Goal: Task Accomplishment & Management: Use online tool/utility

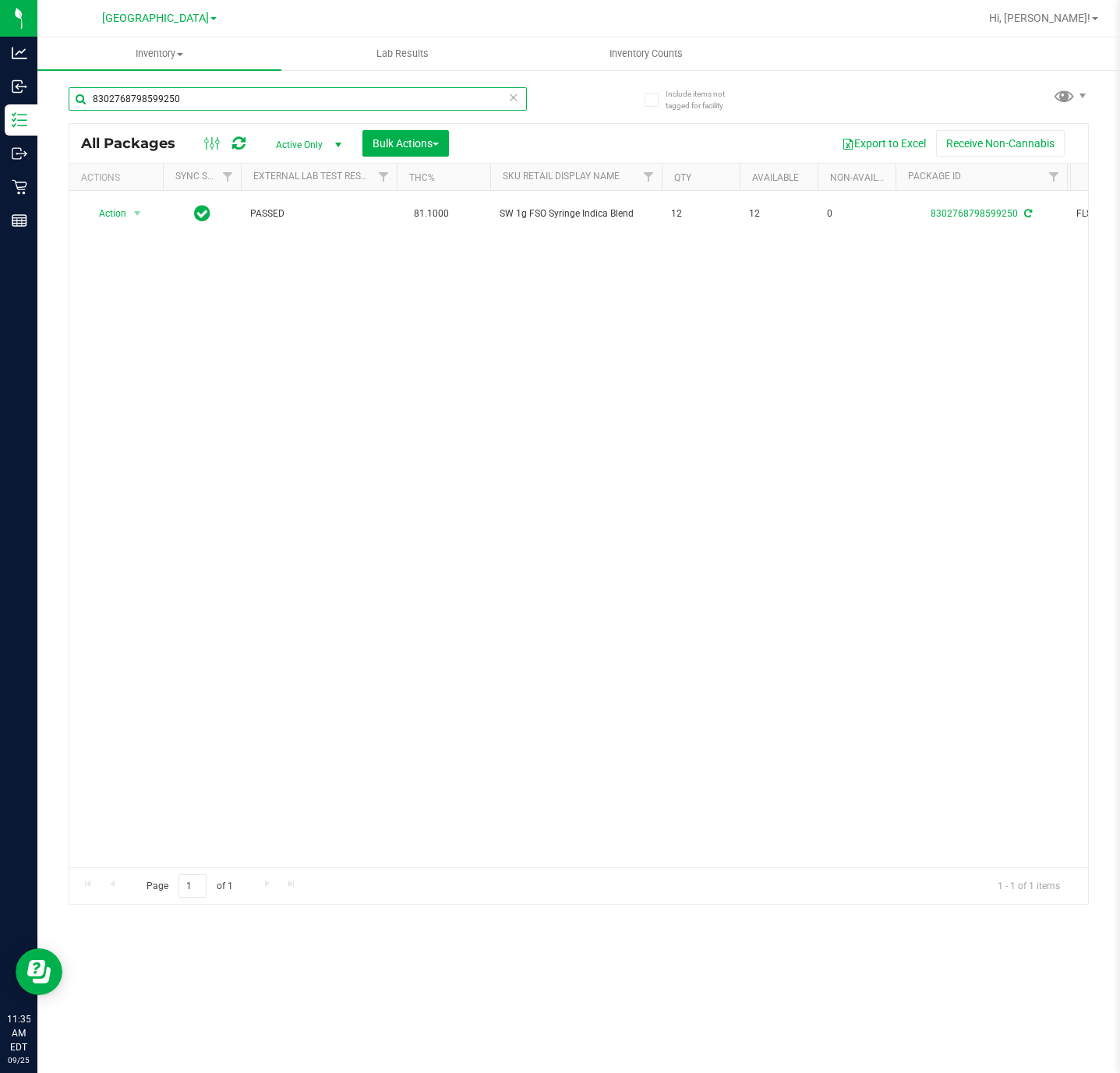
click at [192, 99] on input "8302768798599250" at bounding box center [297, 99] width 458 height 24
type input "9583506961972695"
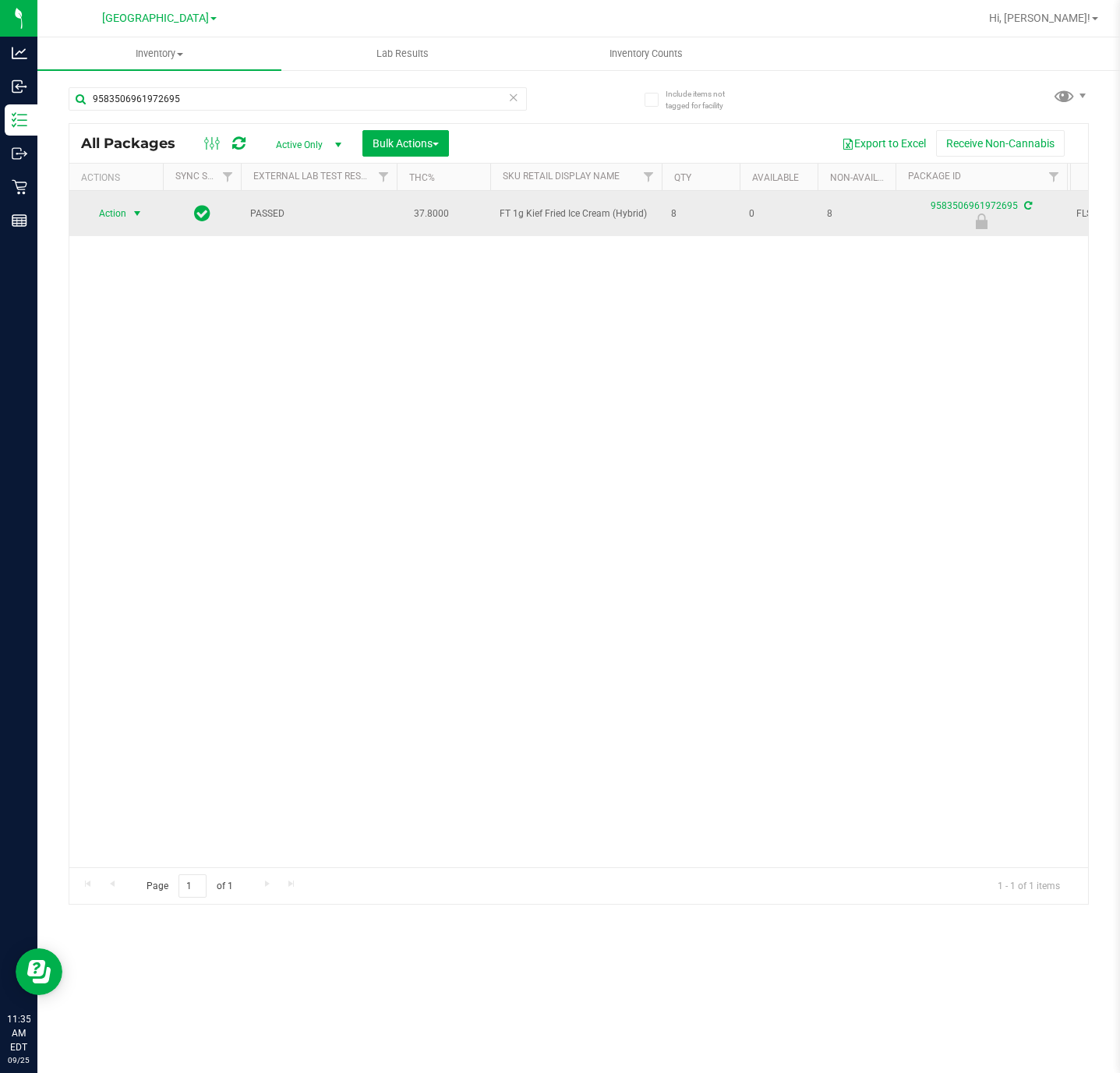
click at [139, 216] on span "select" at bounding box center [137, 214] width 13 height 13
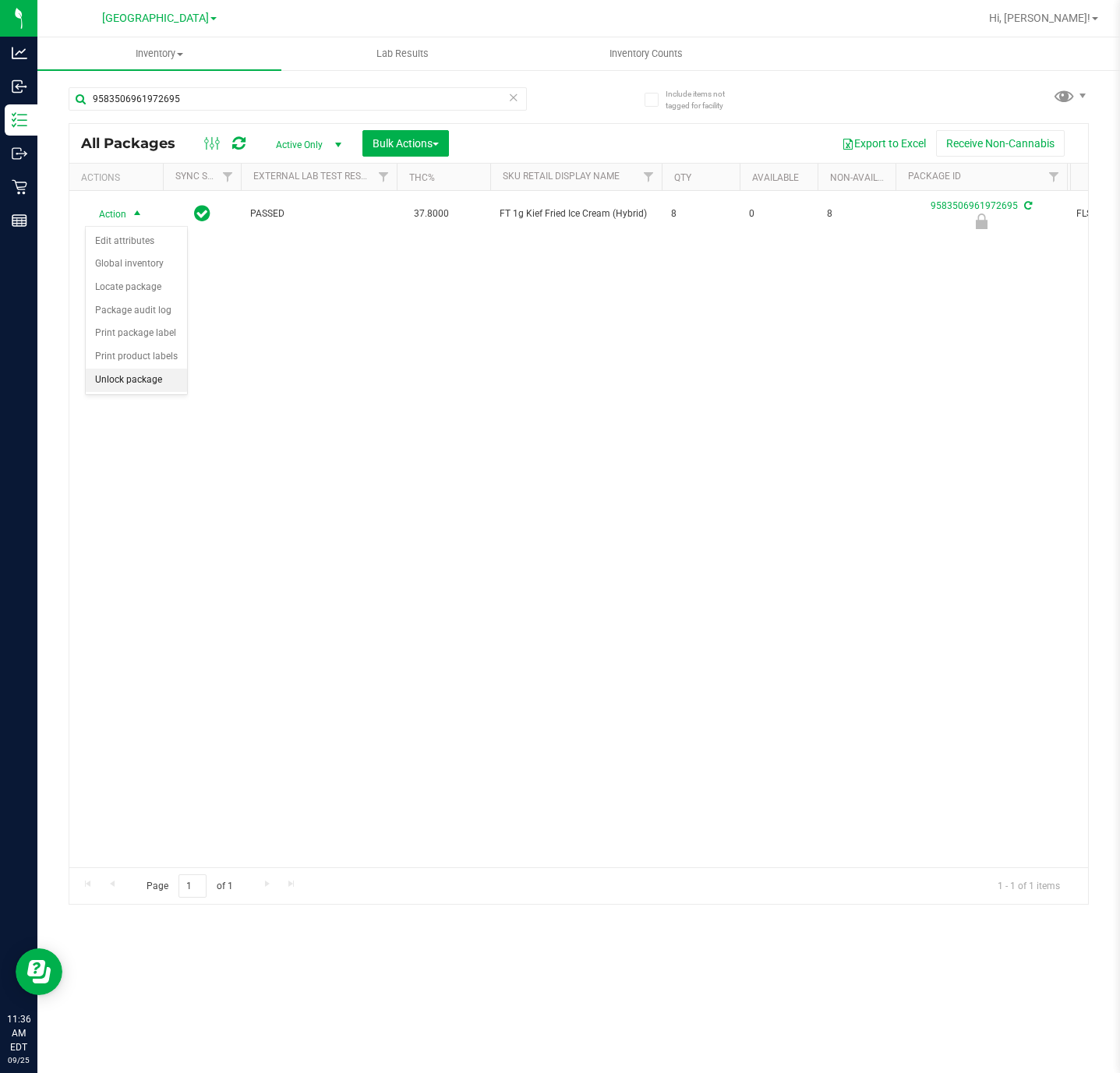
click at [143, 386] on li "Unlock package" at bounding box center [136, 381] width 102 height 24
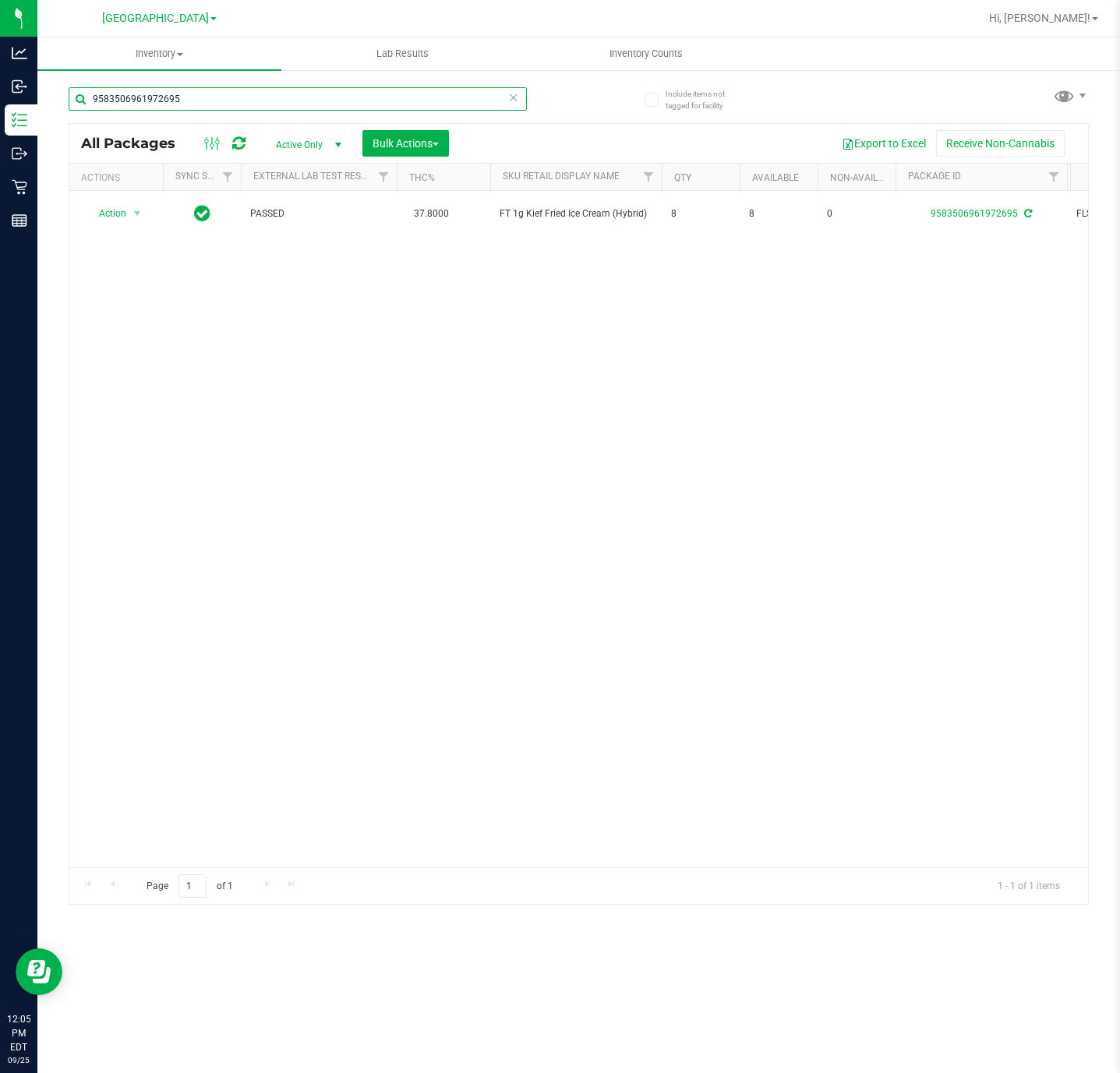
click at [277, 105] on input "9583506961972695" at bounding box center [297, 99] width 458 height 24
type input "BDL"
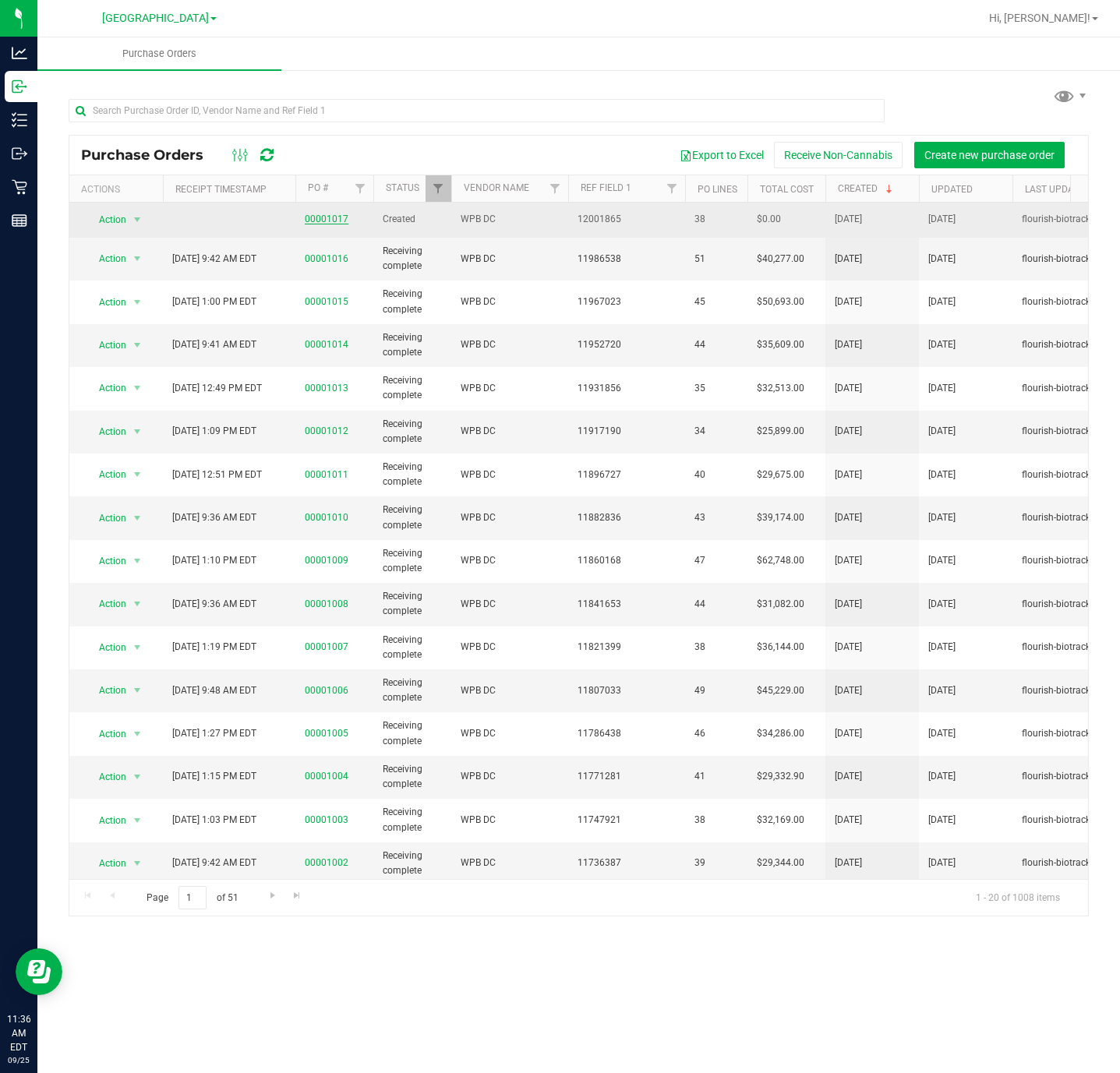
click at [344, 220] on link "00001017" at bounding box center [326, 219] width 44 height 11
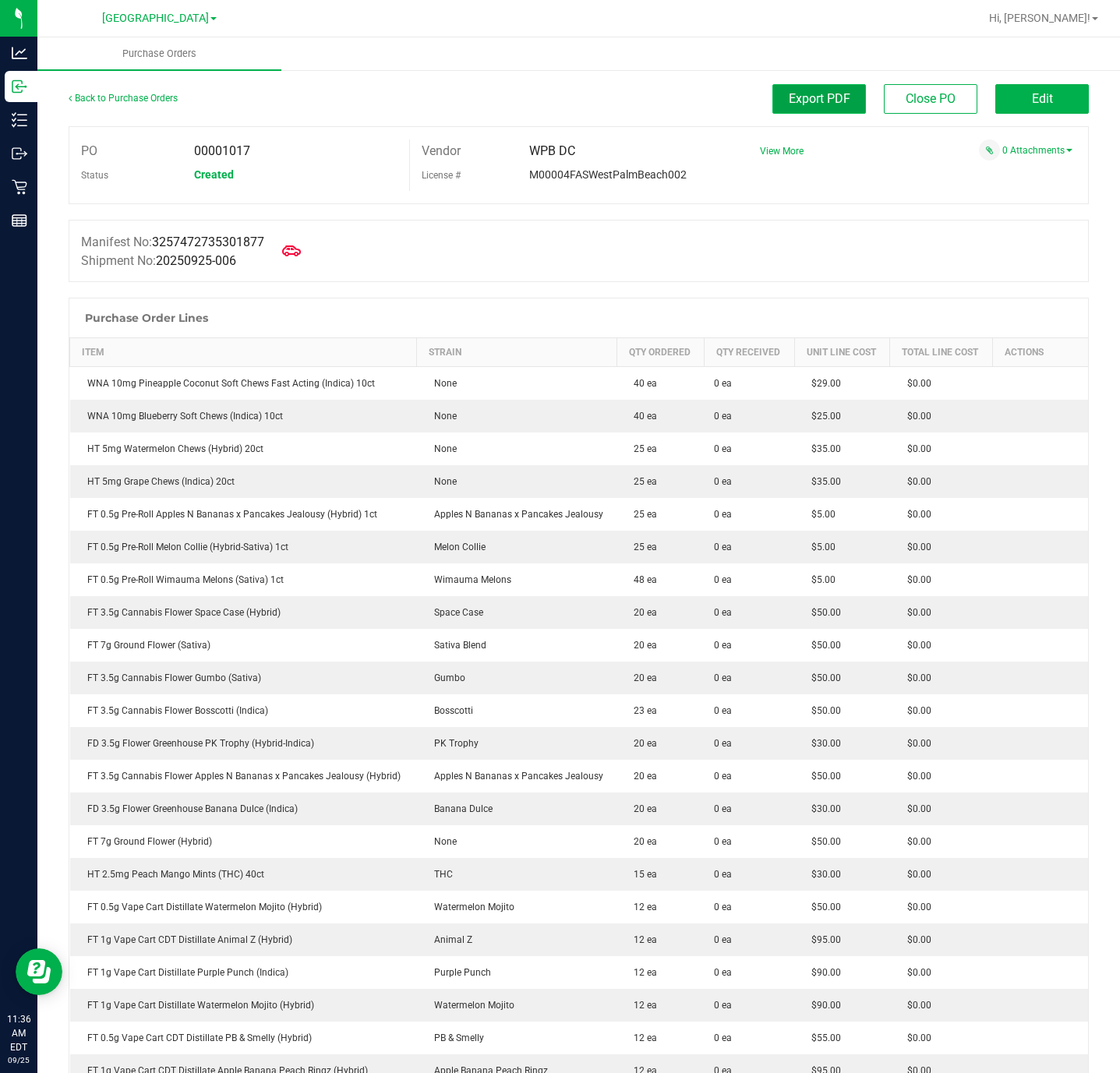
click at [830, 96] on span "Export PDF" at bounding box center [819, 98] width 62 height 15
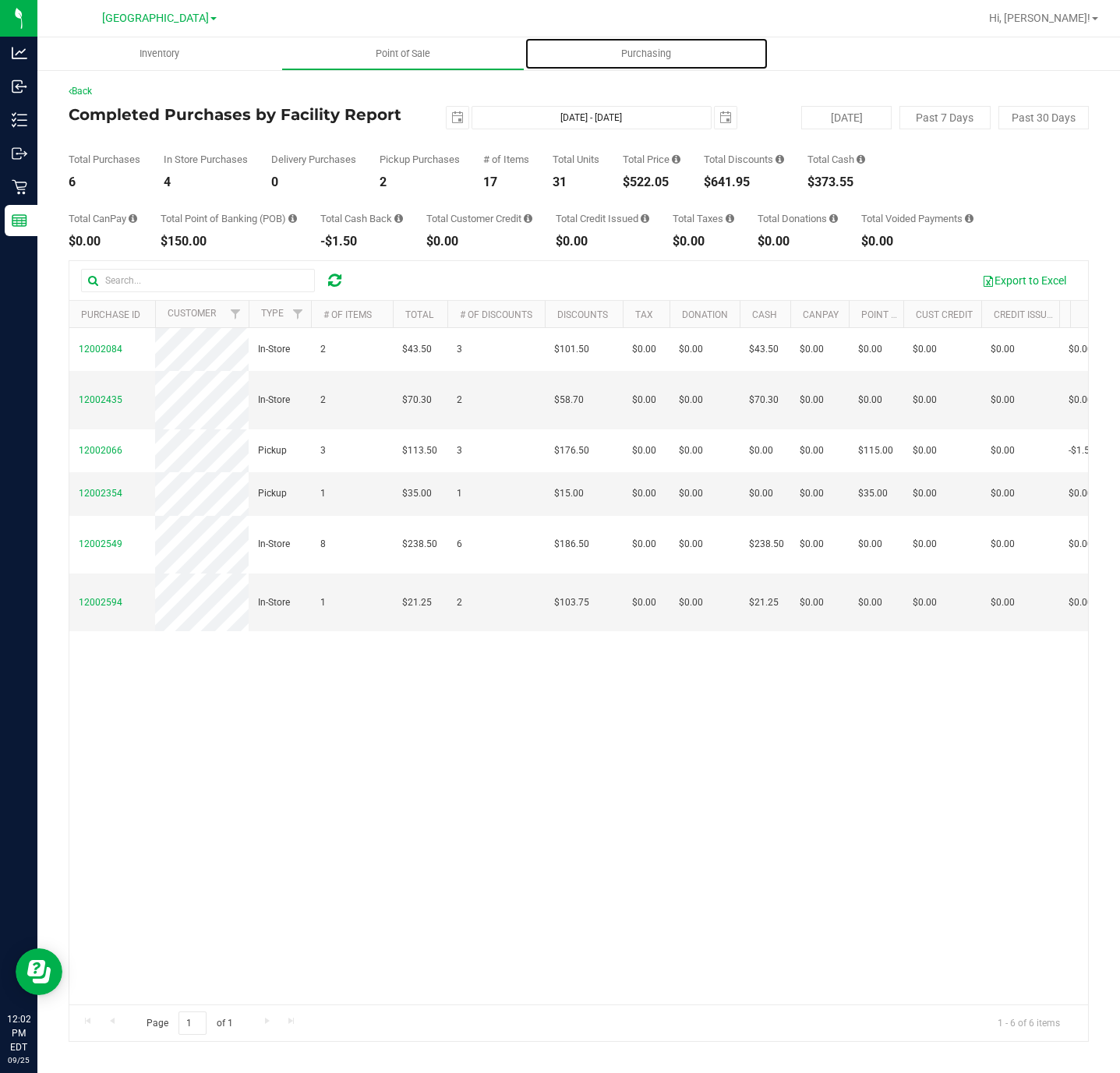
click at [718, 57] on uib-tab-heading "Purchasing" at bounding box center [646, 54] width 243 height 31
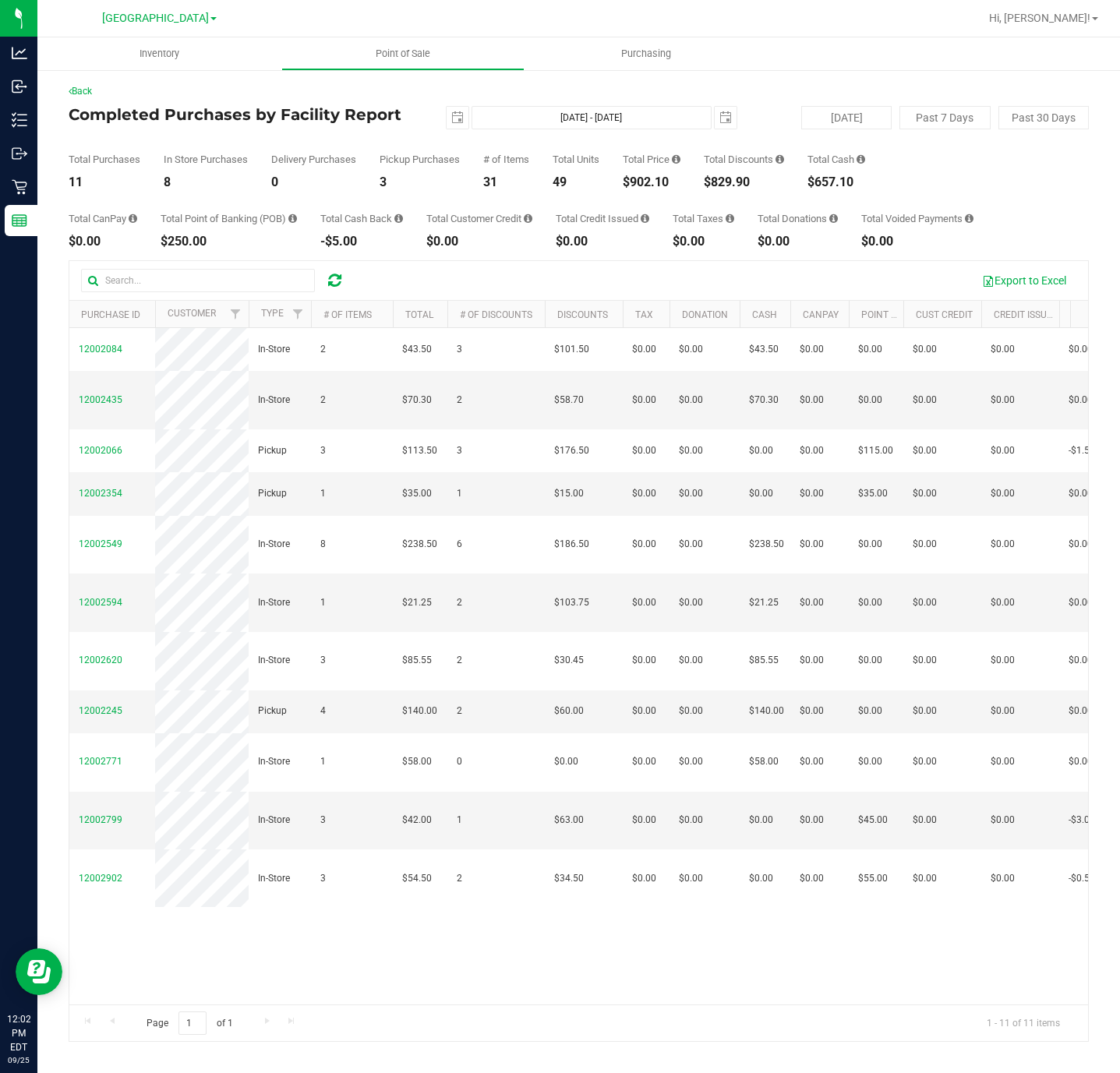
click at [643, 176] on div "$902.10" at bounding box center [650, 183] width 57 height 13
copy div "$902.10"
